Goal: Task Accomplishment & Management: Manage account settings

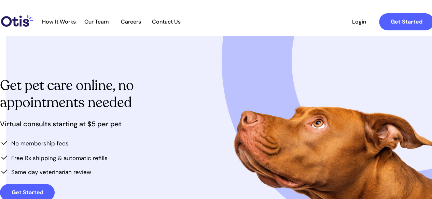
click at [354, 22] on span "Login" at bounding box center [358, 21] width 31 height 6
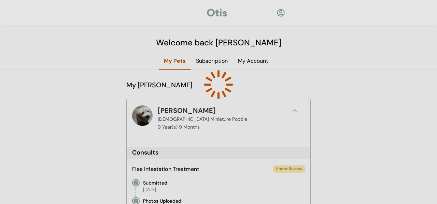
click at [338, 84] on div at bounding box center [218, 102] width 437 height 204
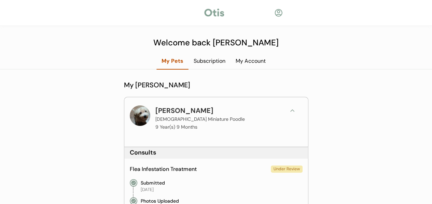
click at [216, 64] on div "Subscription" at bounding box center [209, 61] width 42 height 8
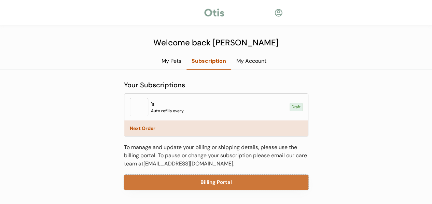
click at [193, 180] on button "Billing Portal" at bounding box center [216, 182] width 184 height 15
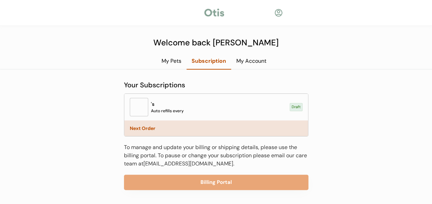
click at [177, 61] on div "My Pets" at bounding box center [171, 61] width 30 height 8
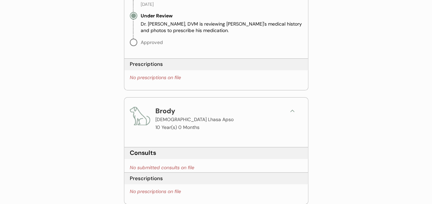
scroll to position [136, 0]
